Goal: Task Accomplishment & Management: Use online tool/utility

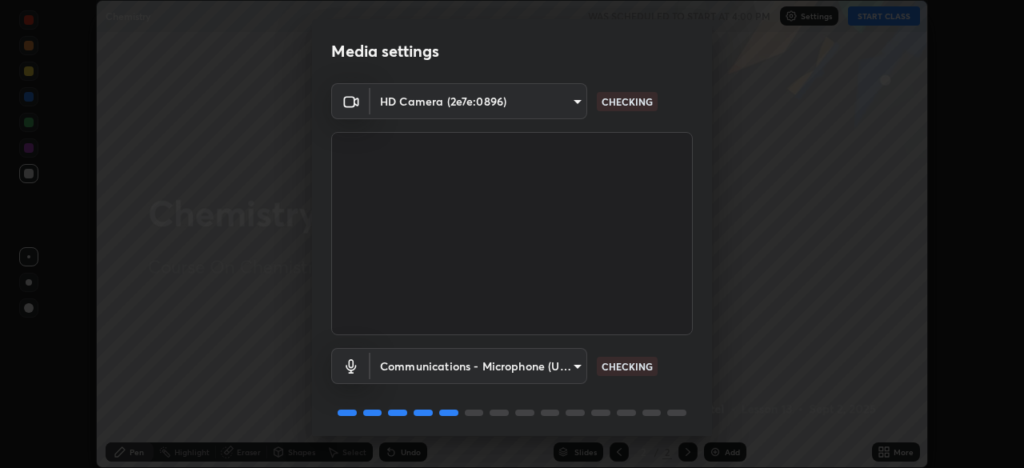
scroll to position [57, 0]
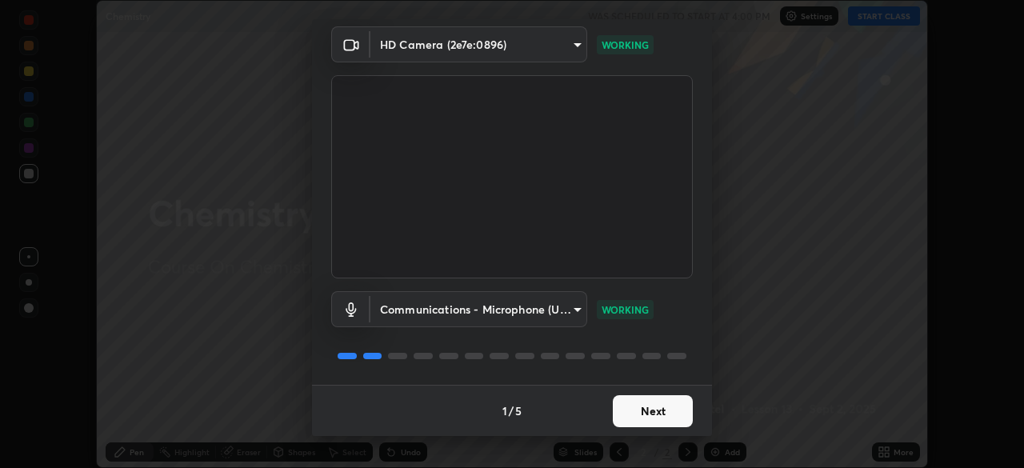
click at [669, 405] on button "Next" at bounding box center [653, 411] width 80 height 32
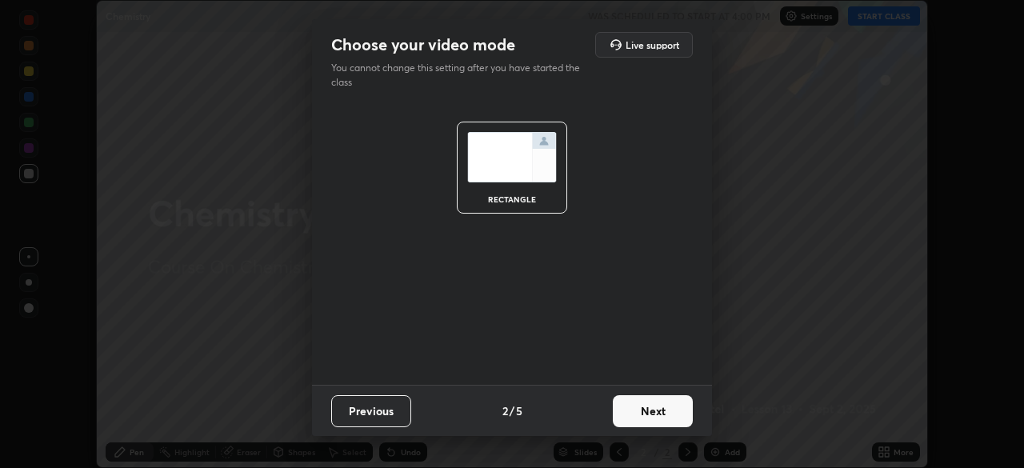
click at [664, 417] on button "Next" at bounding box center [653, 411] width 80 height 32
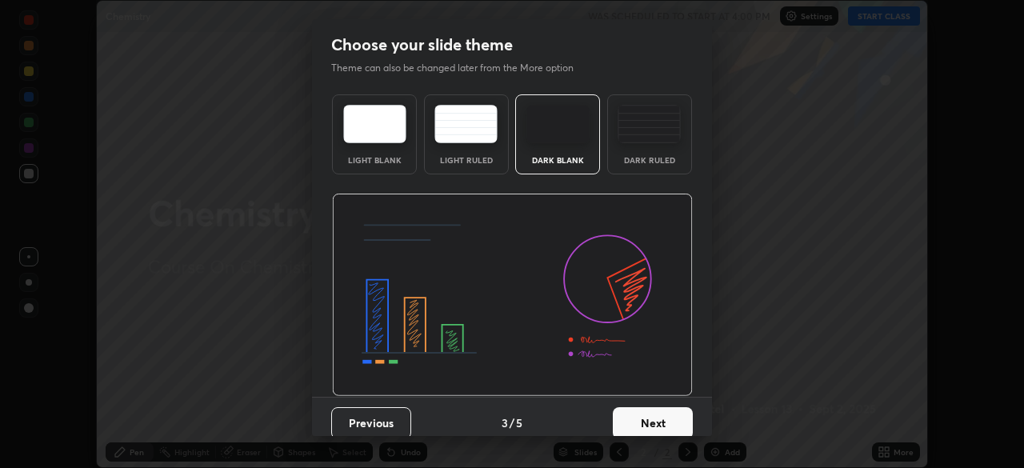
click at [669, 410] on button "Next" at bounding box center [653, 423] width 80 height 32
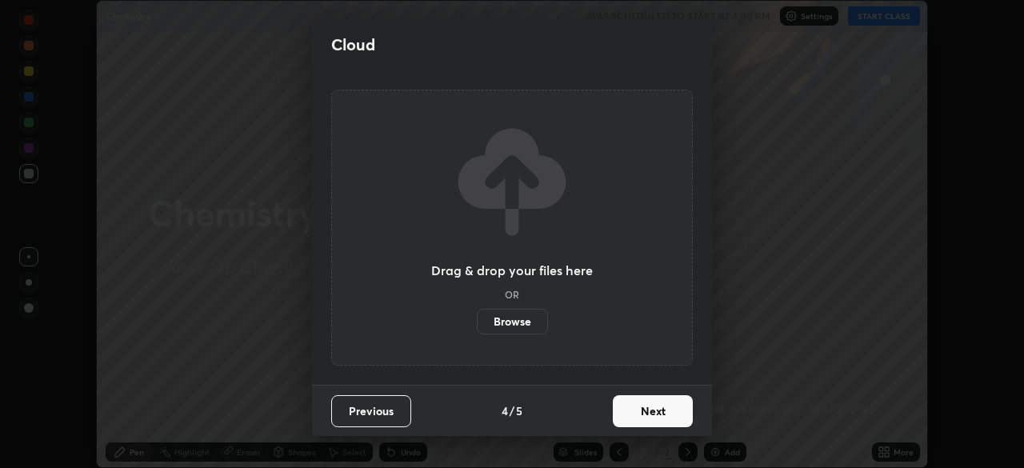
click at [669, 414] on button "Next" at bounding box center [653, 411] width 80 height 32
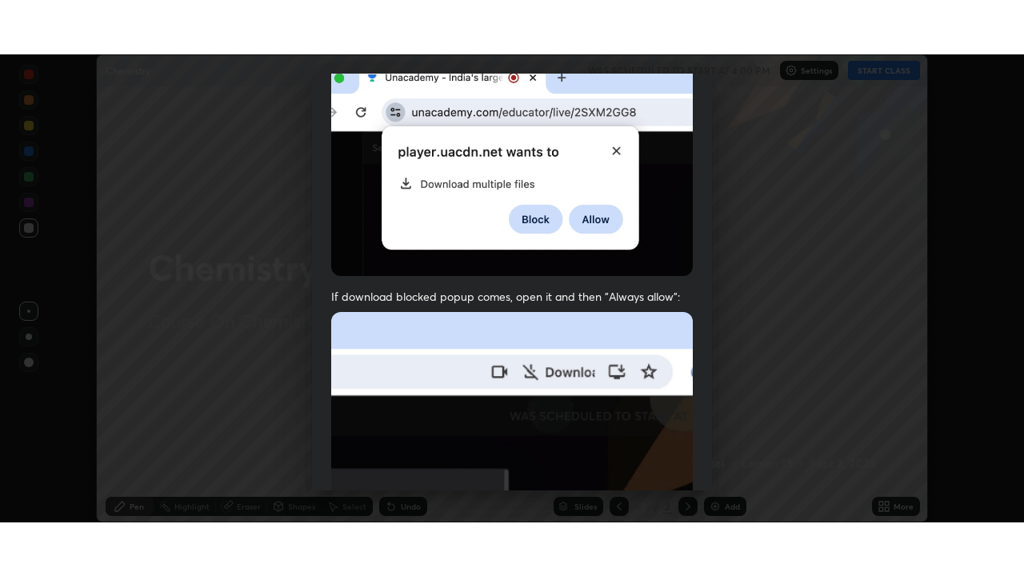
scroll to position [383, 0]
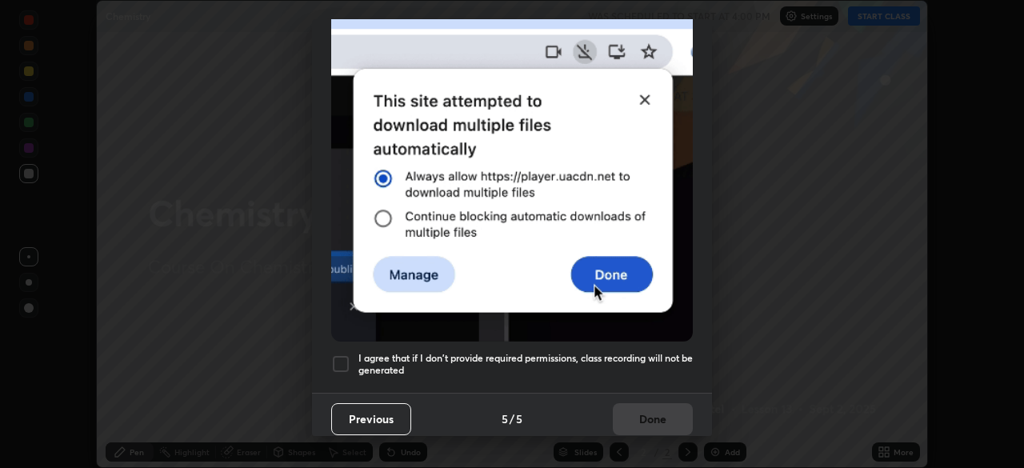
click at [342, 354] on div at bounding box center [340, 363] width 19 height 19
click at [664, 406] on button "Done" at bounding box center [653, 419] width 80 height 32
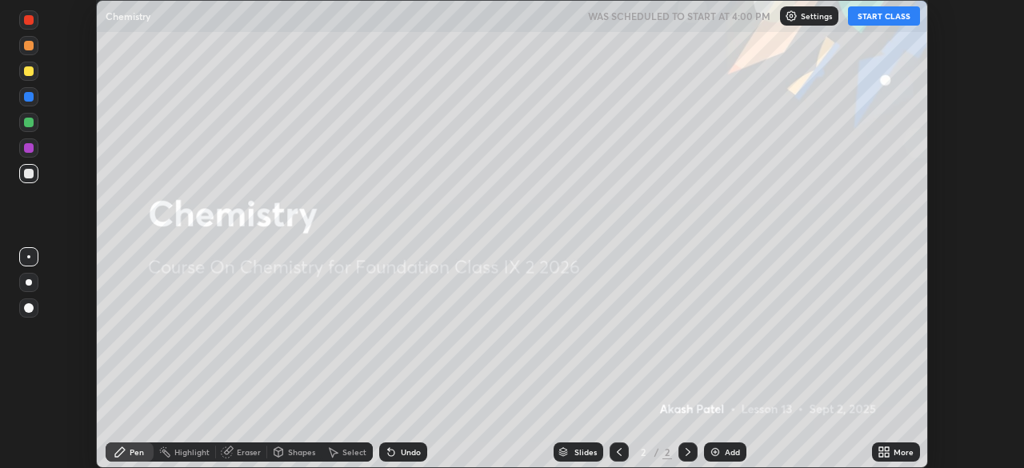
click at [895, 18] on button "START CLASS" at bounding box center [884, 15] width 72 height 19
click at [731, 445] on div "Add" at bounding box center [725, 451] width 42 height 19
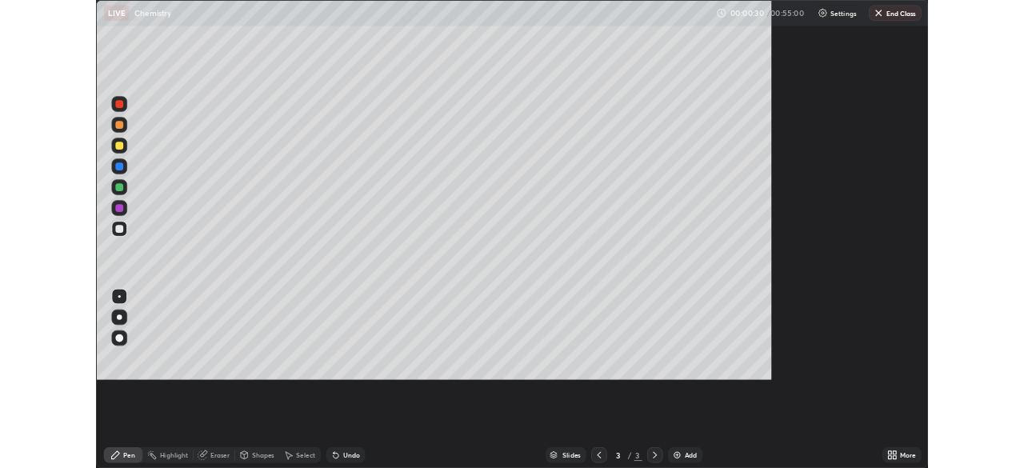
scroll to position [576, 1024]
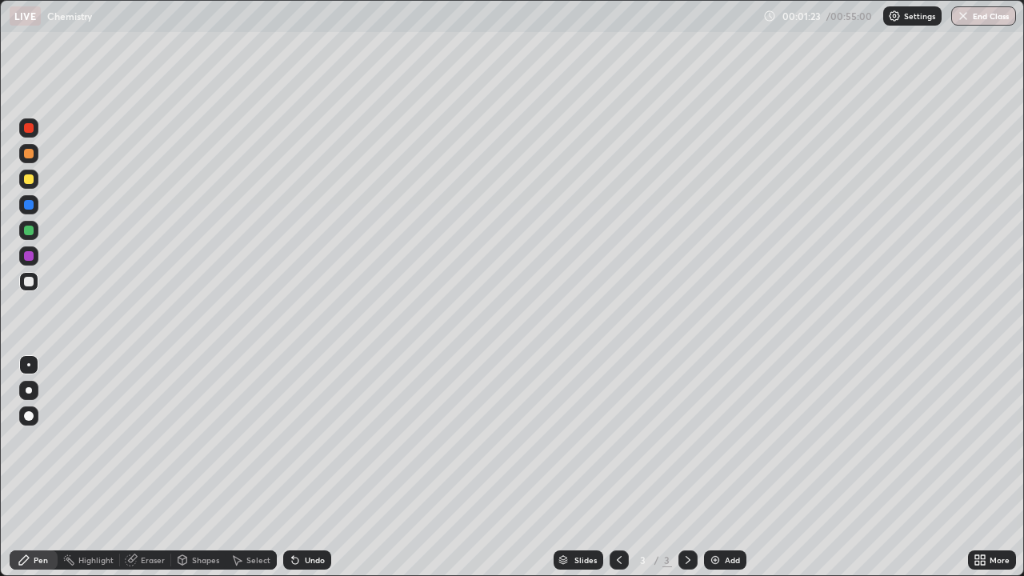
click at [153, 467] on div "Eraser" at bounding box center [153, 560] width 24 height 8
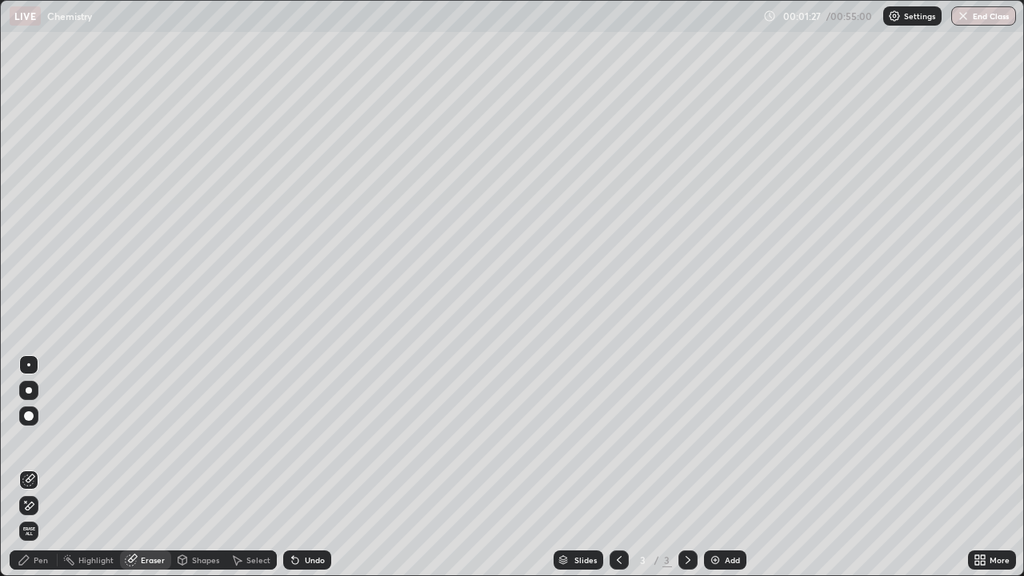
click at [29, 467] on span "Erase all" at bounding box center [29, 531] width 18 height 10
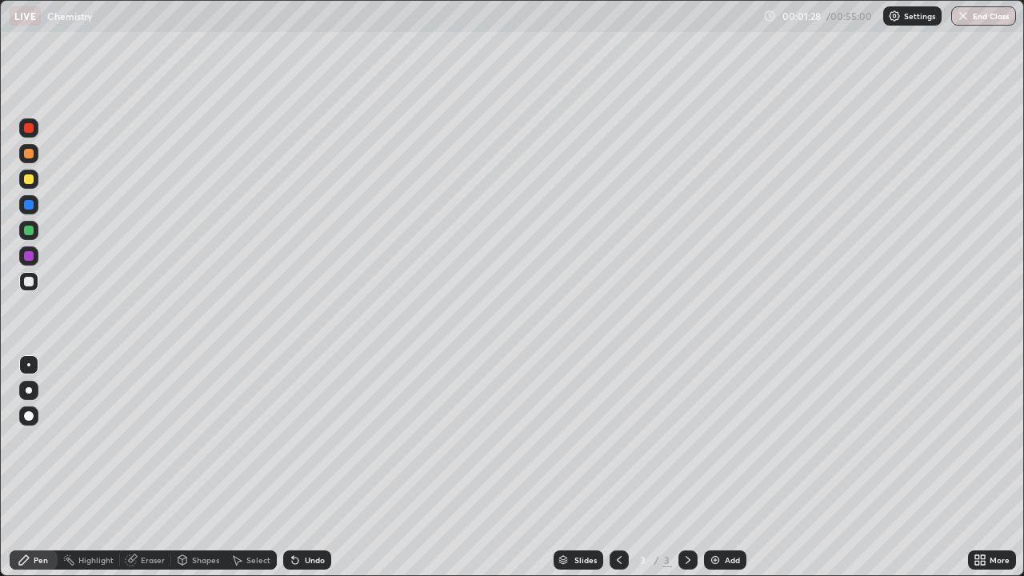
click at [42, 467] on div "Pen" at bounding box center [41, 560] width 14 height 8
click at [29, 177] on div at bounding box center [29, 179] width 10 height 10
click at [26, 252] on div at bounding box center [29, 256] width 10 height 10
click at [725, 467] on div "Add" at bounding box center [732, 560] width 15 height 8
click at [28, 130] on div at bounding box center [29, 128] width 10 height 10
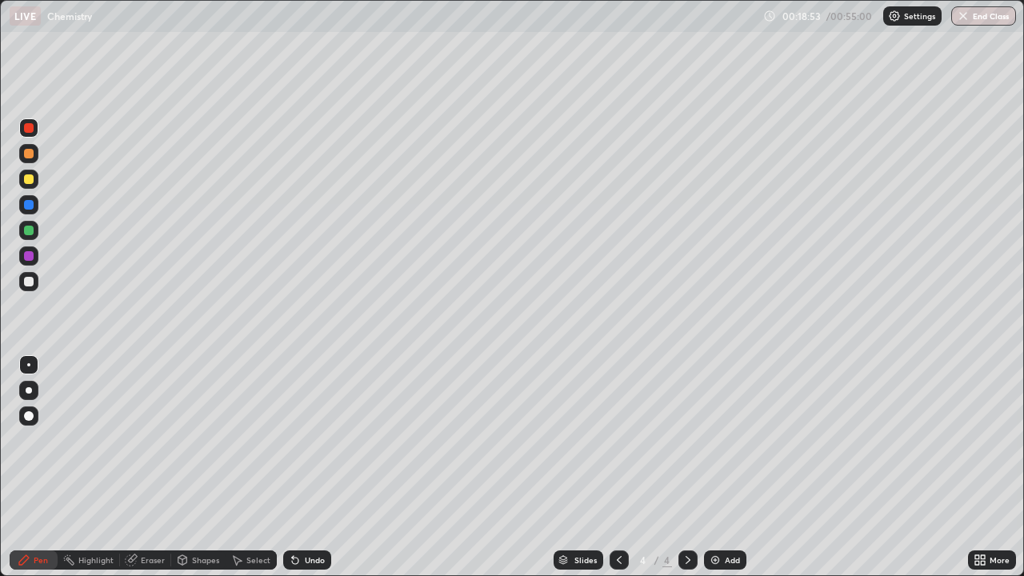
click at [614, 467] on icon at bounding box center [619, 560] width 13 height 13
click at [686, 467] on icon at bounding box center [687, 560] width 13 height 13
click at [618, 467] on icon at bounding box center [619, 560] width 5 height 8
click at [685, 467] on icon at bounding box center [687, 560] width 13 height 13
click at [618, 467] on icon at bounding box center [619, 560] width 13 height 13
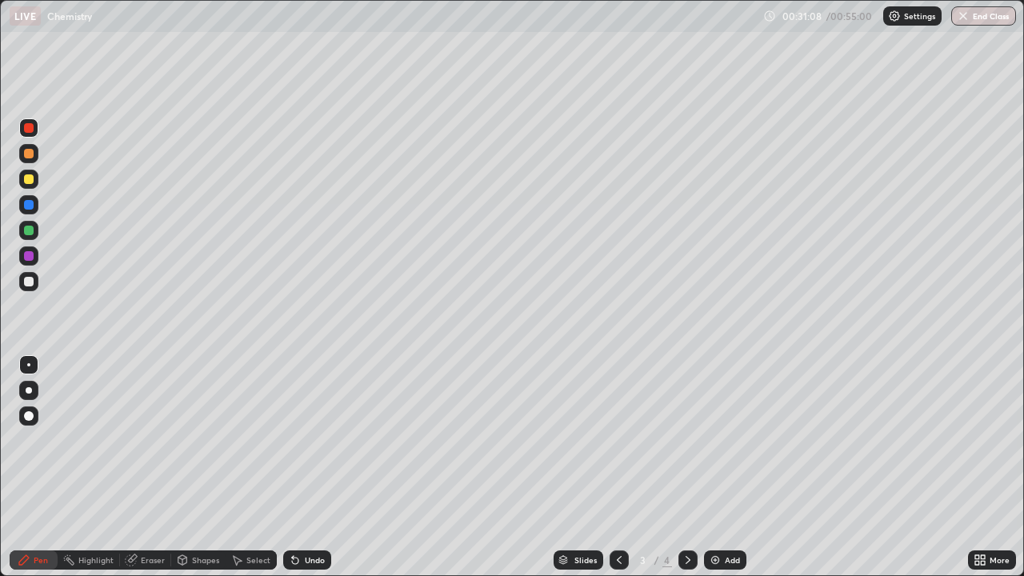
click at [687, 467] on icon at bounding box center [687, 560] width 13 height 13
click at [618, 467] on icon at bounding box center [619, 560] width 13 height 13
click at [689, 467] on div at bounding box center [687, 559] width 19 height 19
click at [617, 467] on icon at bounding box center [619, 560] width 13 height 13
click at [692, 467] on div at bounding box center [687, 559] width 19 height 19
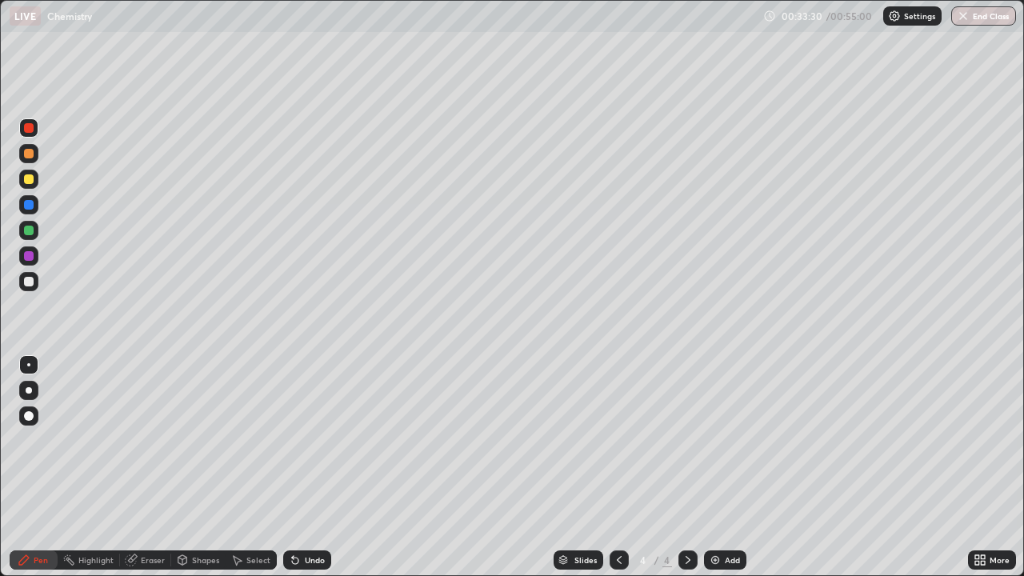
click at [29, 180] on div at bounding box center [29, 179] width 10 height 10
click at [734, 467] on div "Add" at bounding box center [732, 560] width 15 height 8
click at [618, 467] on icon at bounding box center [619, 560] width 13 height 13
click at [689, 467] on div at bounding box center [687, 559] width 19 height 19
click at [29, 132] on div at bounding box center [29, 128] width 10 height 10
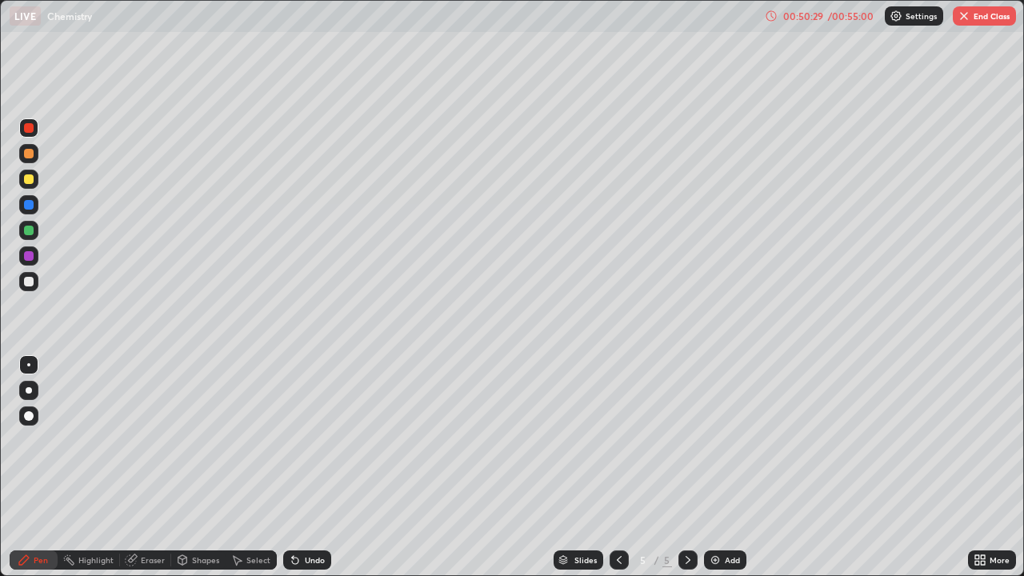
click at [30, 230] on div at bounding box center [29, 231] width 10 height 10
click at [728, 467] on div "Add" at bounding box center [725, 559] width 42 height 19
click at [617, 467] on icon at bounding box center [619, 560] width 5 height 8
click at [989, 20] on button "End Class" at bounding box center [984, 15] width 63 height 19
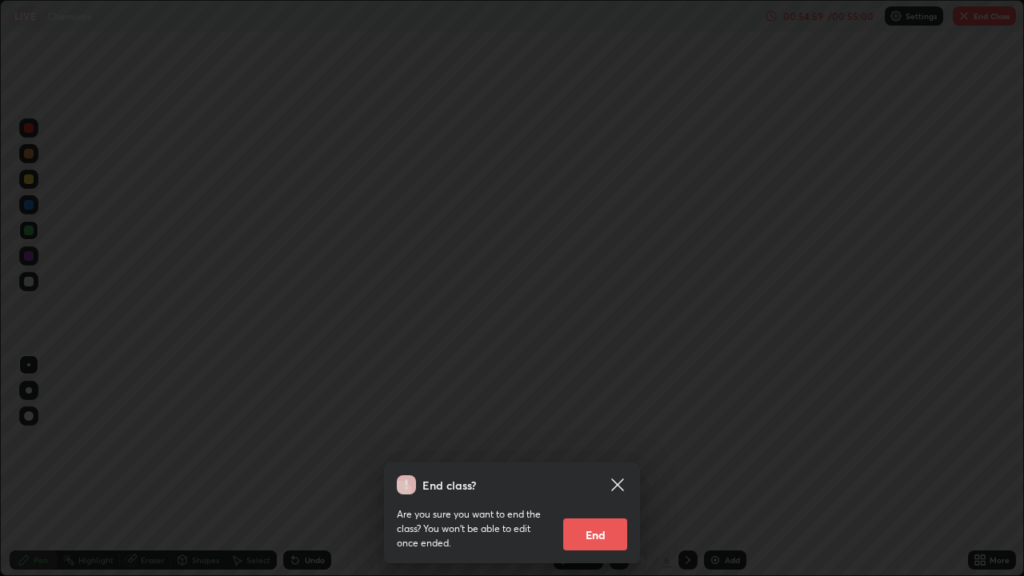
click at [604, 467] on button "End" at bounding box center [595, 534] width 64 height 32
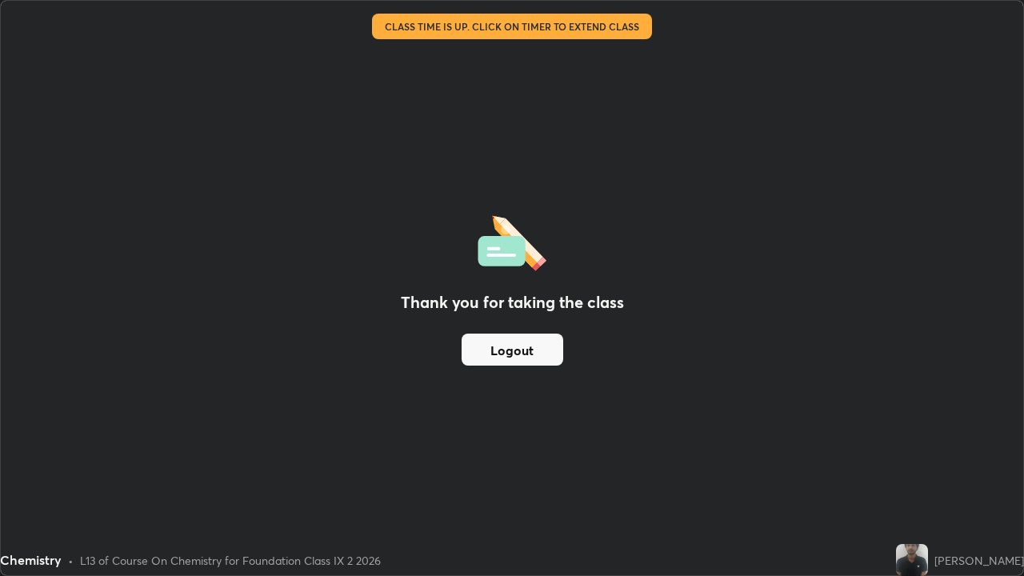
click at [928, 467] on img at bounding box center [912, 560] width 32 height 32
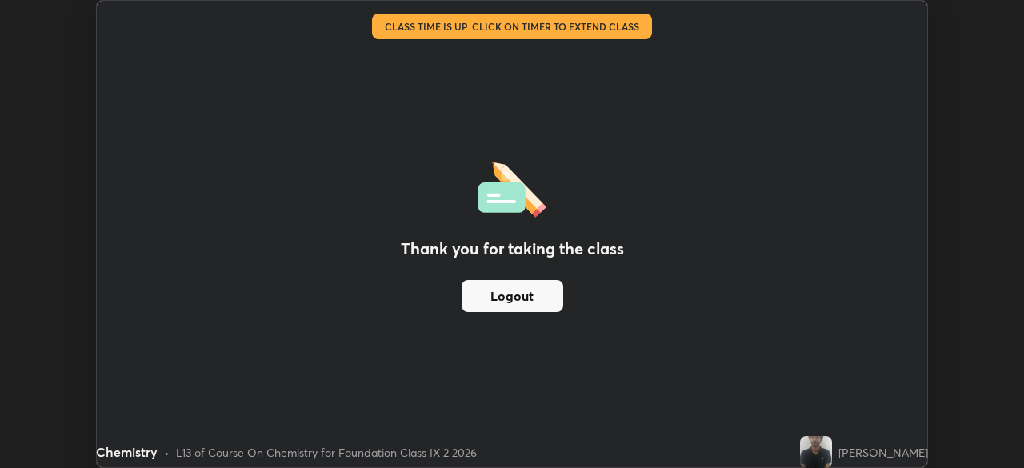
scroll to position [79520, 78964]
